Goal: Register for event/course

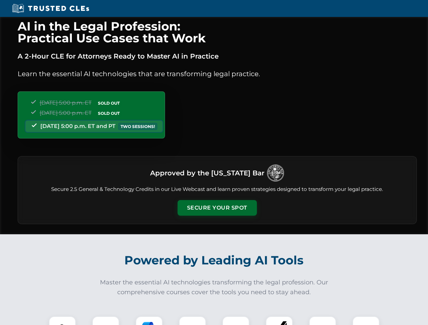
click at [217, 208] on button "Secure Your Spot" at bounding box center [216, 208] width 79 height 16
click at [62, 321] on img at bounding box center [63, 330] width 20 height 20
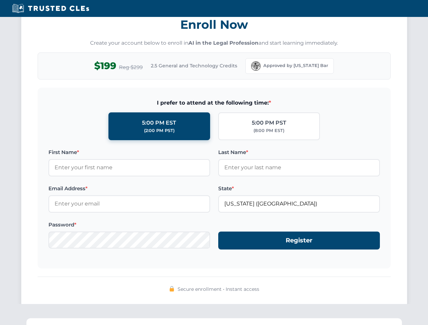
scroll to position [665, 0]
